Goal: Information Seeking & Learning: Learn about a topic

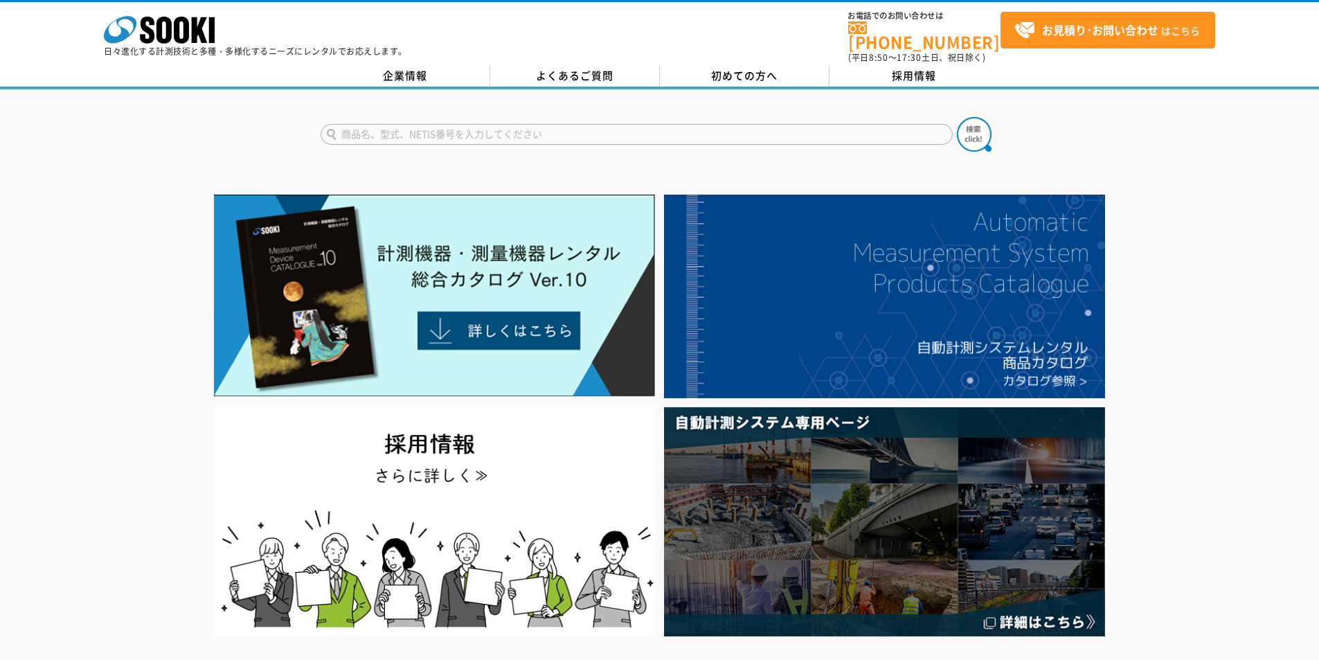
click at [489, 129] on input "text" at bounding box center [637, 134] width 632 height 21
type input "カオカラ"
click at [972, 121] on img at bounding box center [974, 134] width 35 height 35
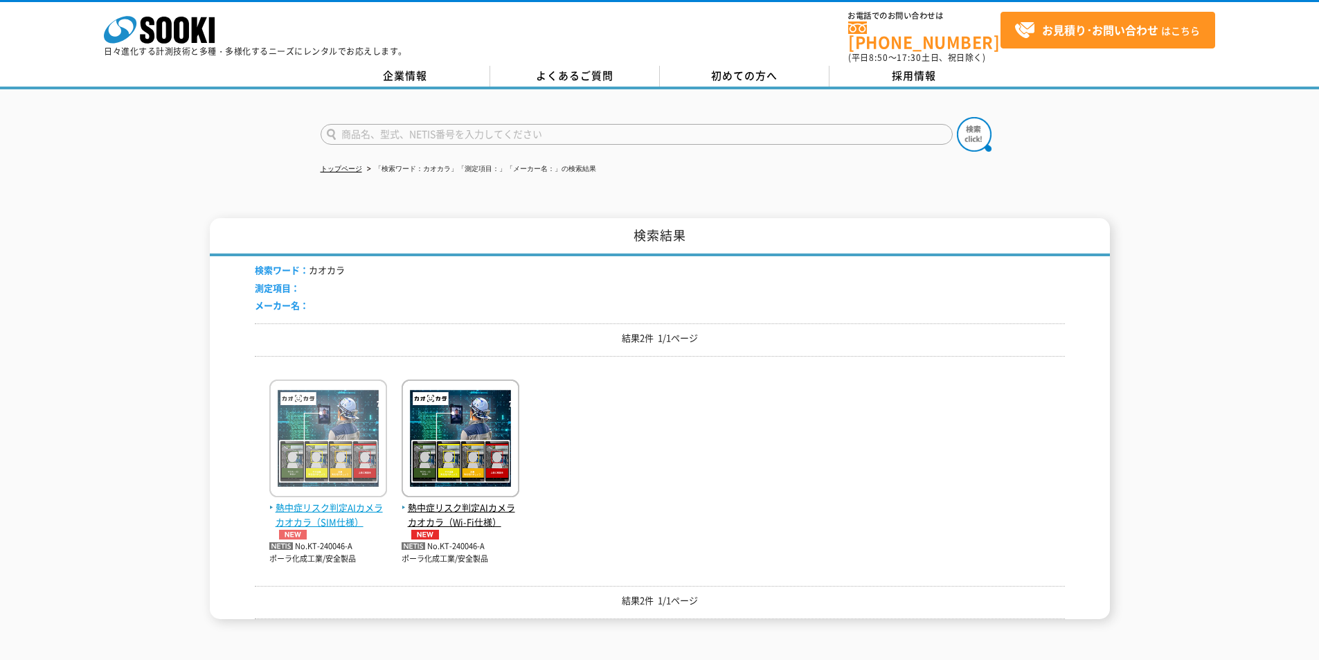
click at [329, 483] on img at bounding box center [328, 439] width 118 height 121
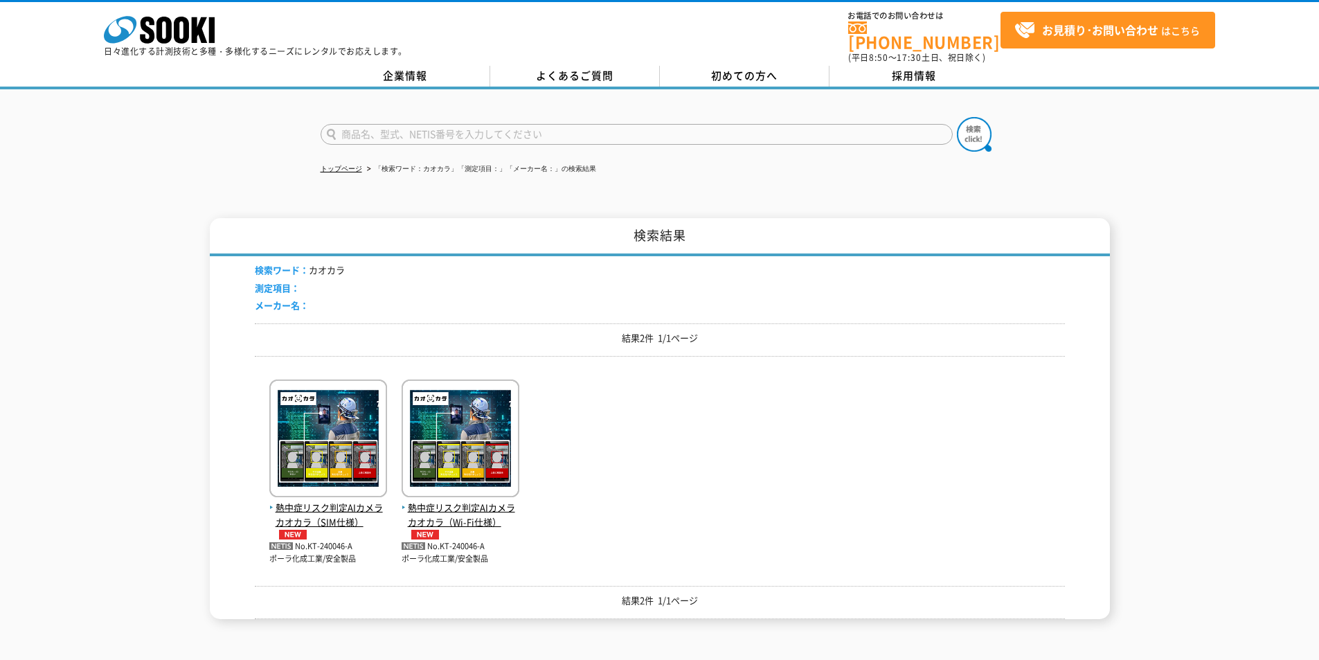
click at [427, 131] on input "text" at bounding box center [637, 134] width 632 height 21
type input "T"
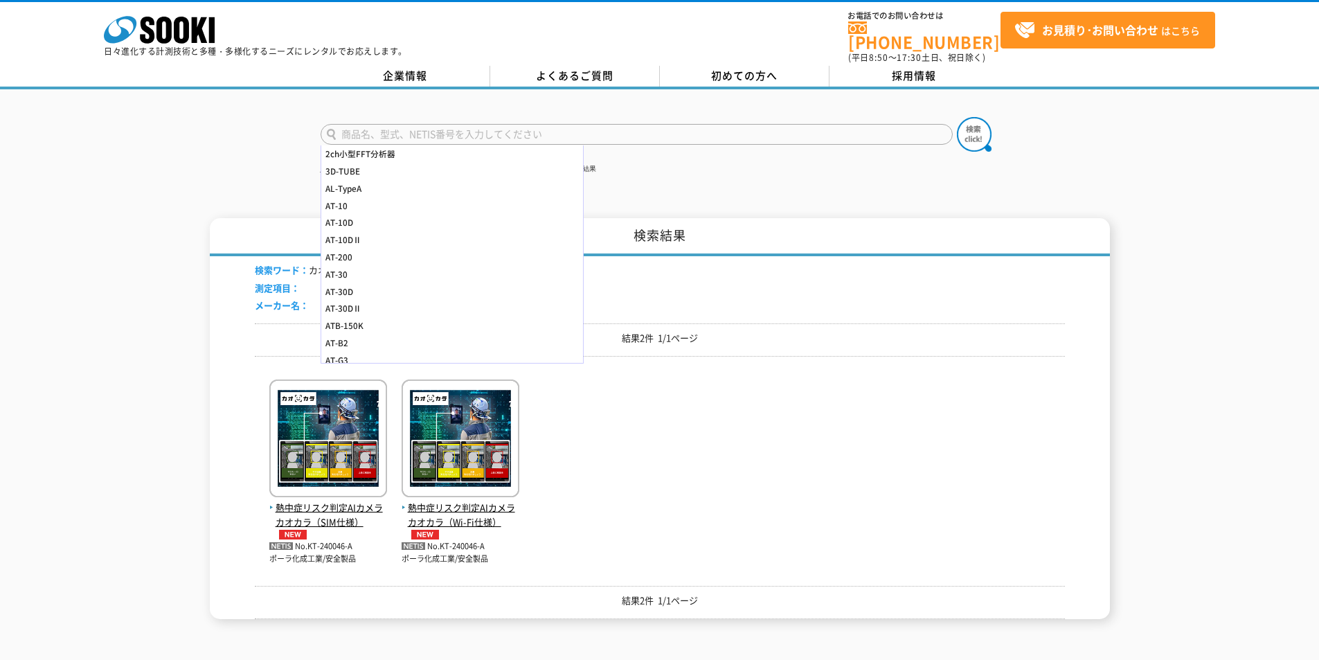
type input "P"
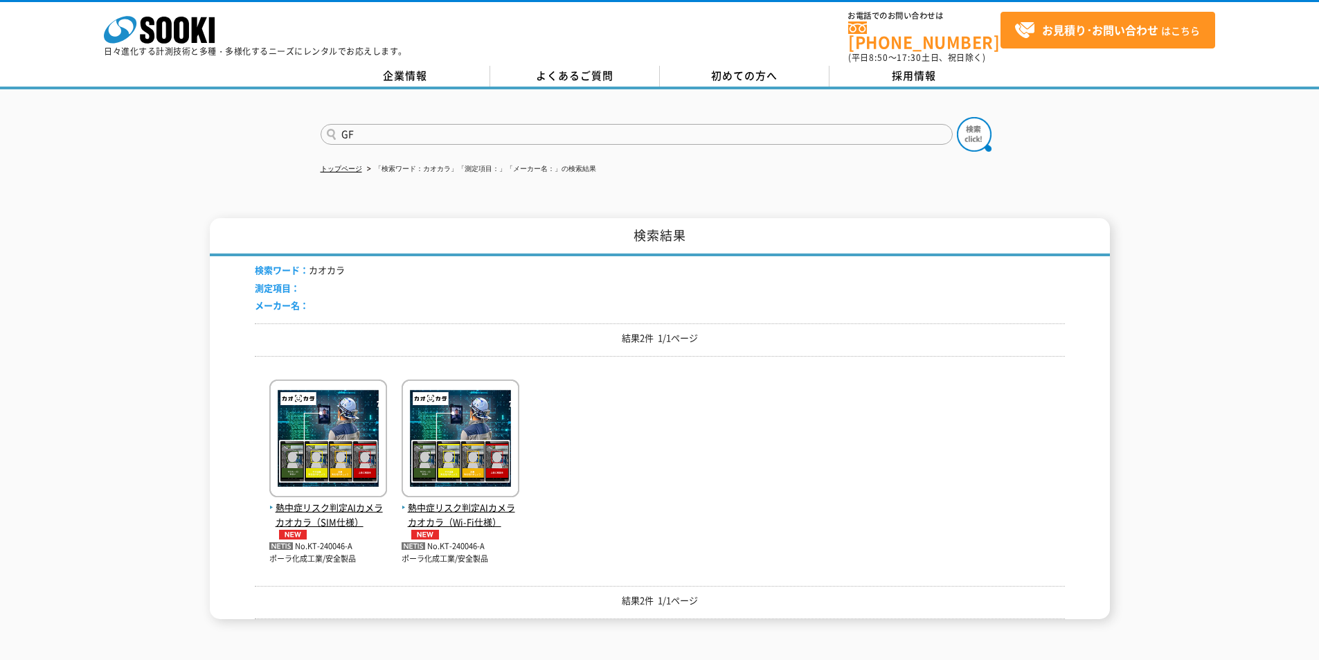
type input "G"
type input "GPSRWBOX"
click at [981, 127] on img at bounding box center [974, 134] width 35 height 35
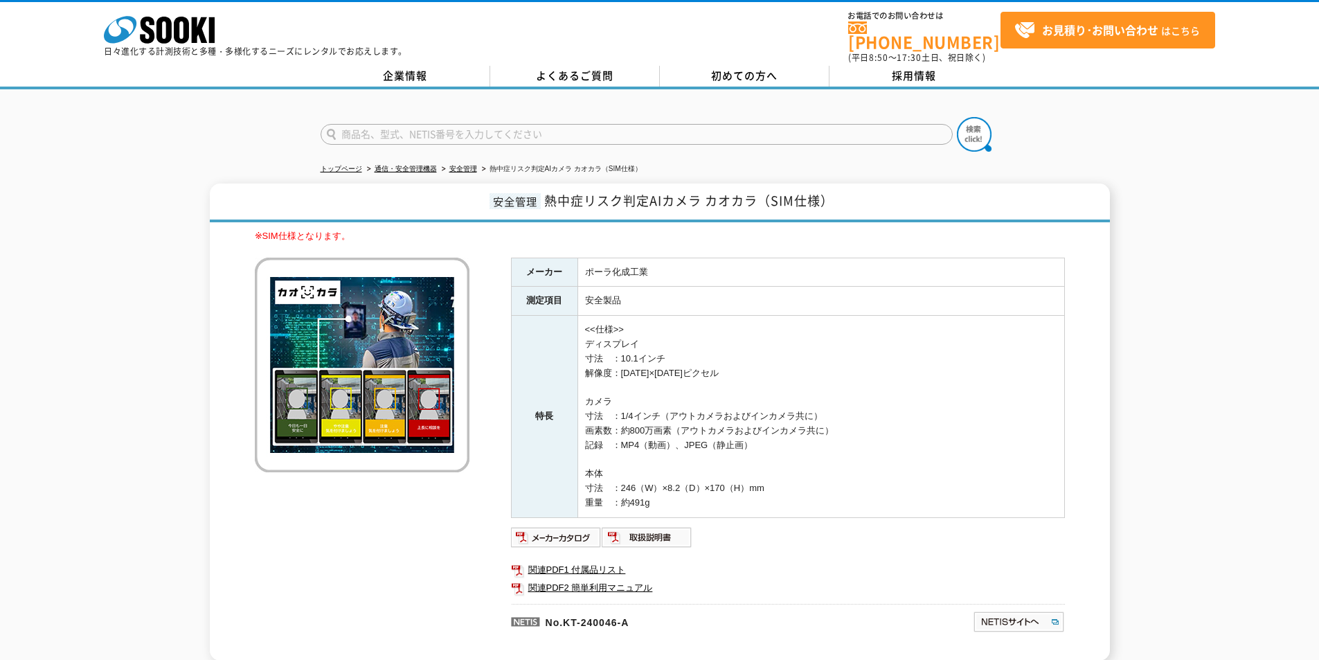
scroll to position [69, 0]
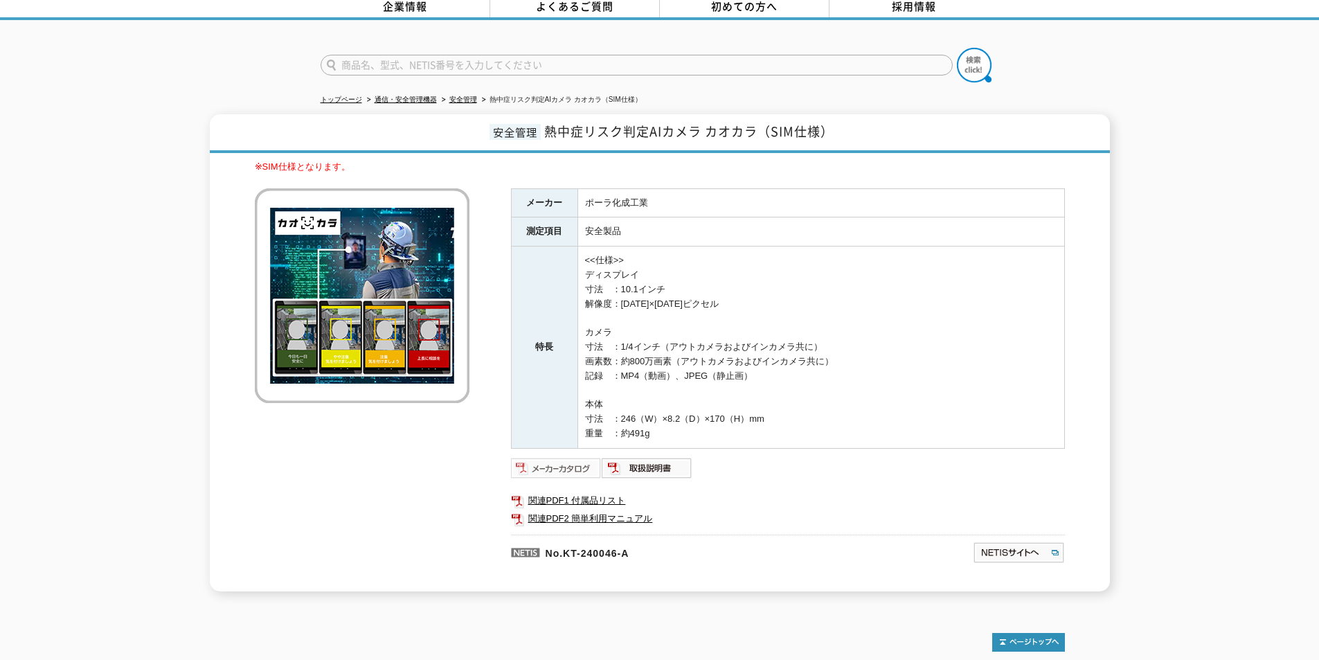
click at [544, 460] on img at bounding box center [556, 468] width 91 height 22
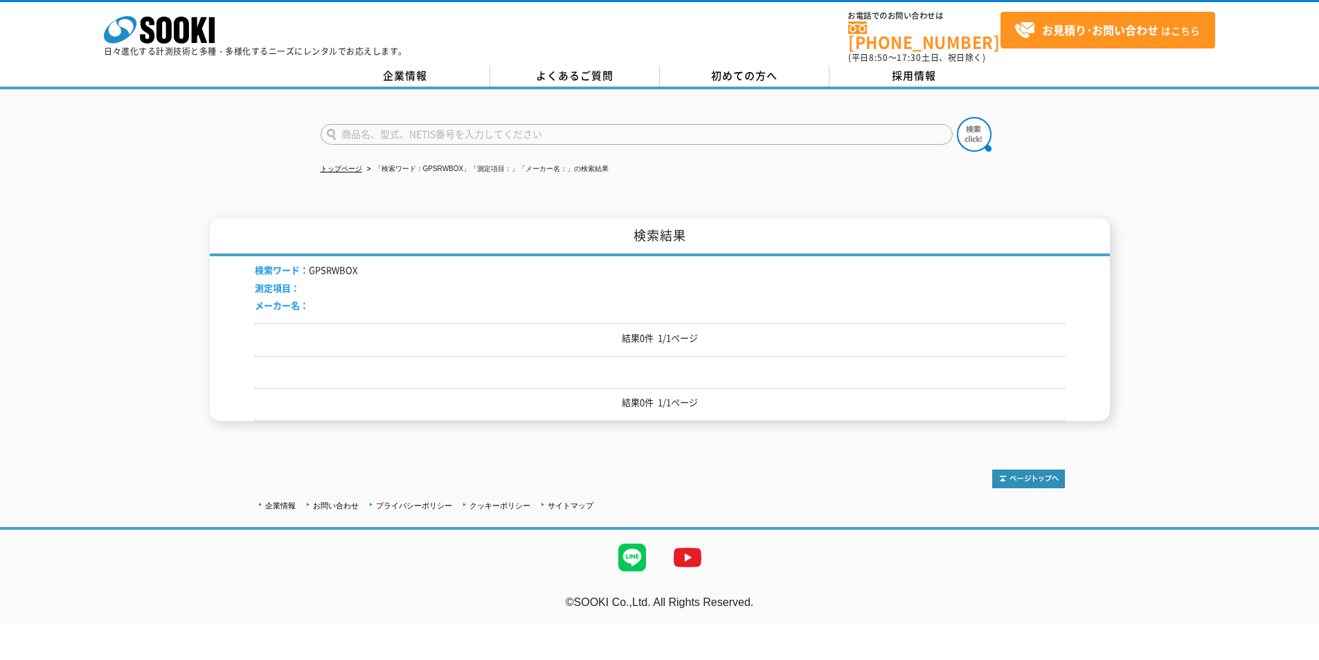
drag, startPoint x: 360, startPoint y: 119, endPoint x: 199, endPoint y: 127, distance: 160.8
click at [301, 119] on div at bounding box center [659, 122] width 1319 height 66
type input "TK0240"
click at [991, 134] on img at bounding box center [974, 134] width 35 height 35
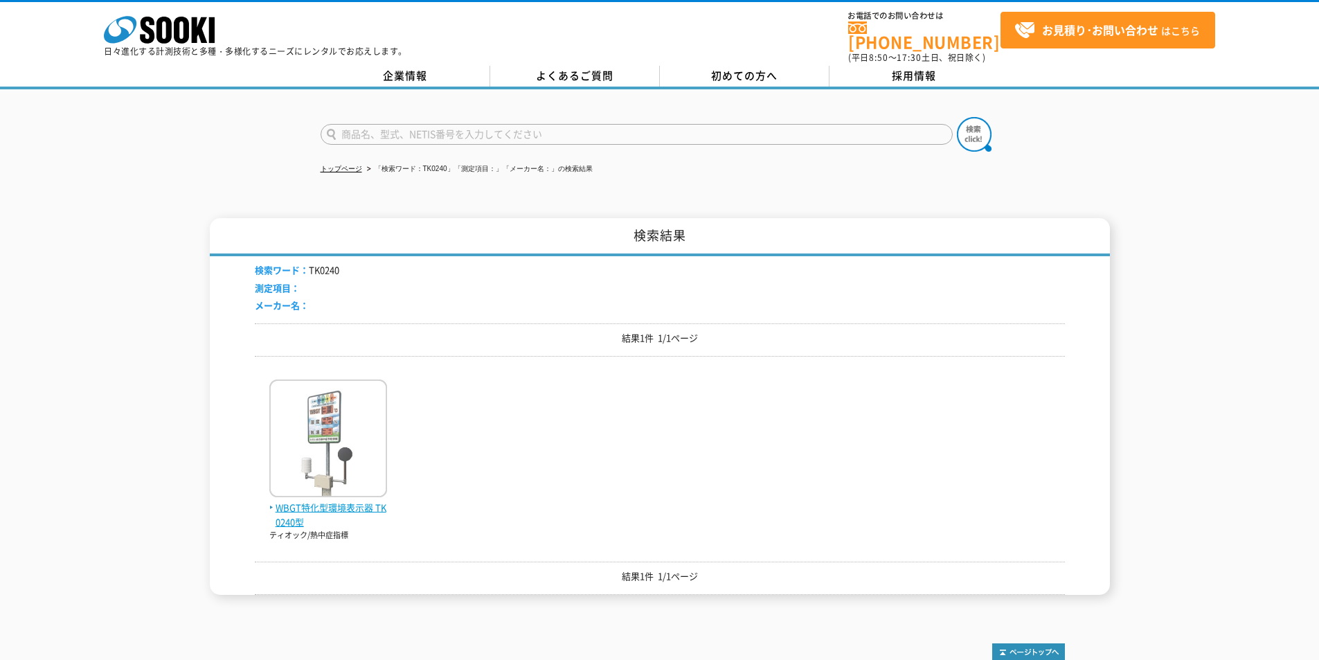
click at [344, 429] on img at bounding box center [328, 439] width 118 height 121
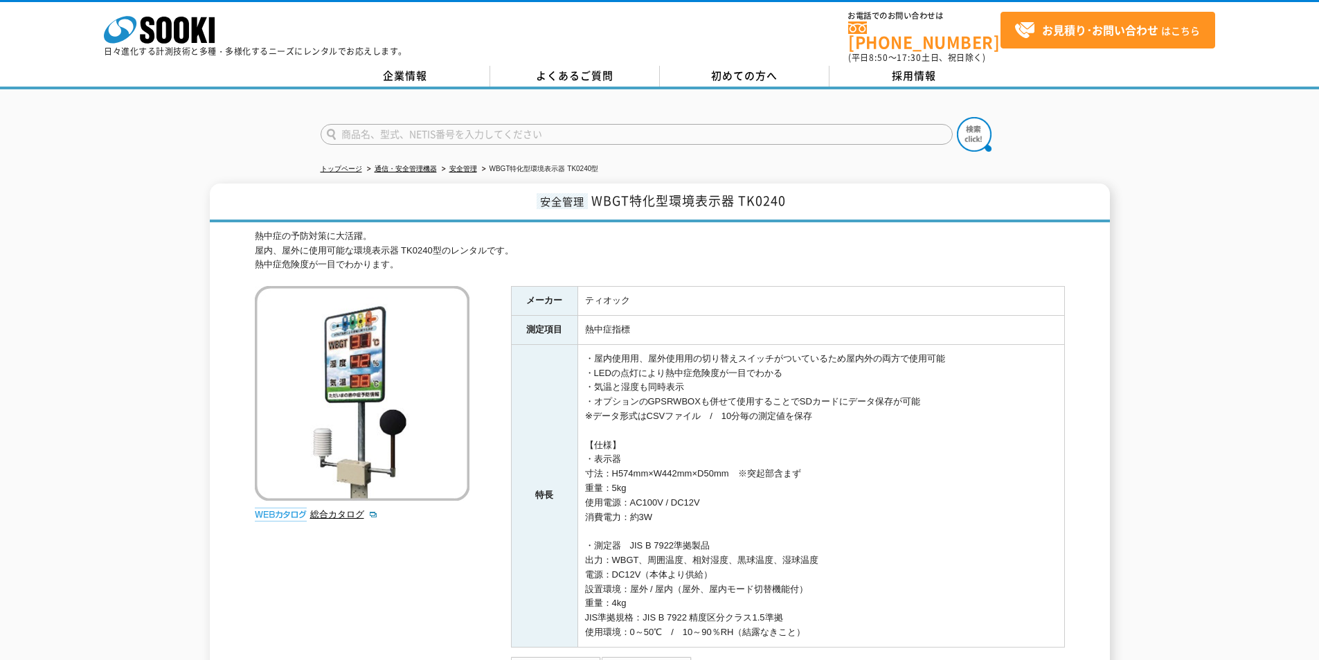
scroll to position [139, 0]
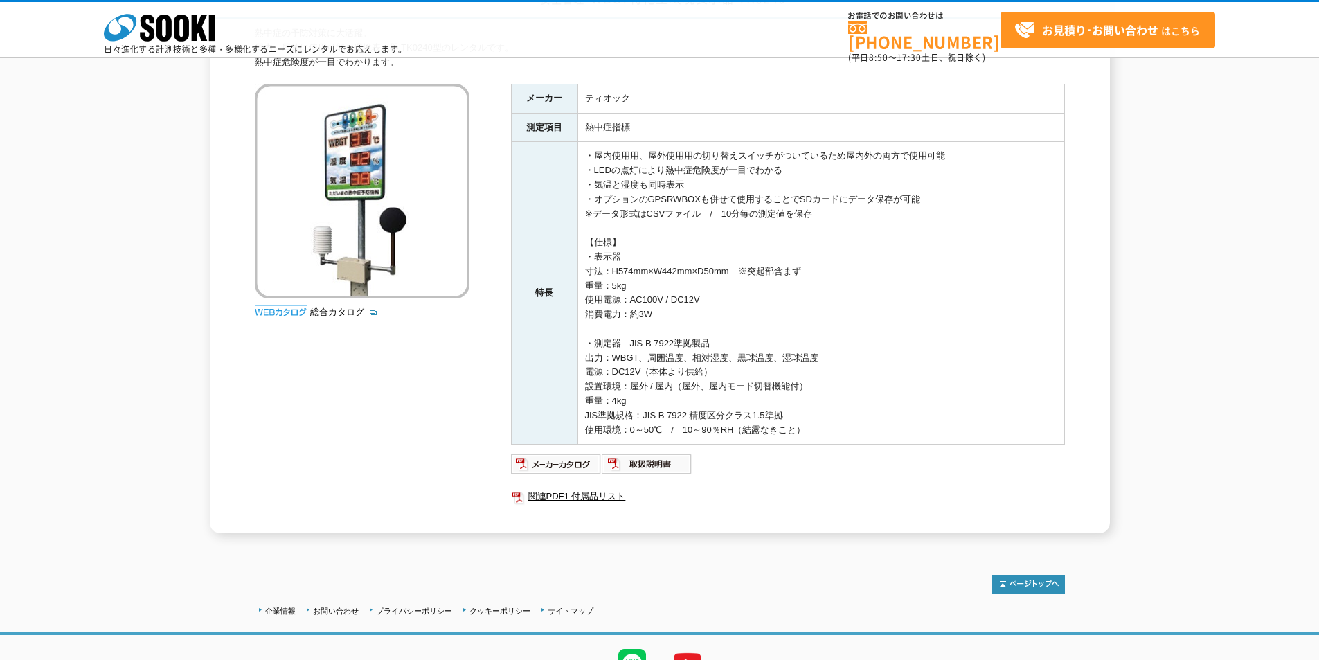
click at [351, 319] on li "総合カタログ" at bounding box center [389, 312] width 159 height 15
click at [353, 310] on link "総合カタログ" at bounding box center [344, 312] width 68 height 10
